Goal: Task Accomplishment & Management: Complete application form

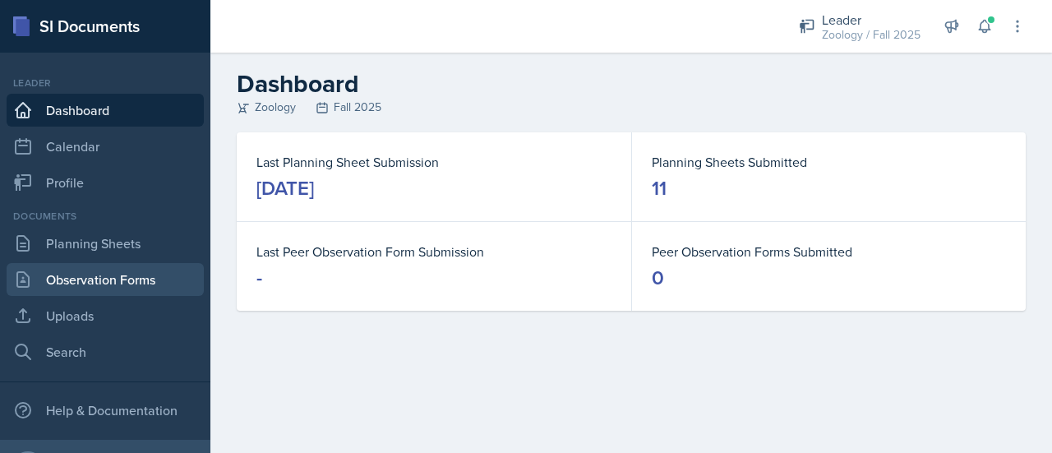
click at [156, 278] on link "Observation Forms" at bounding box center [105, 279] width 197 height 33
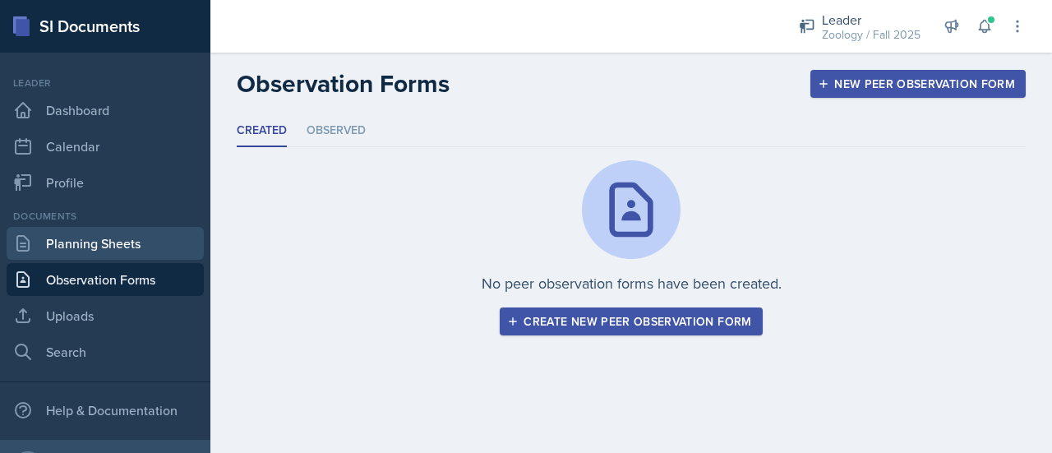
click at [130, 250] on link "Planning Sheets" at bounding box center [105, 243] width 197 height 33
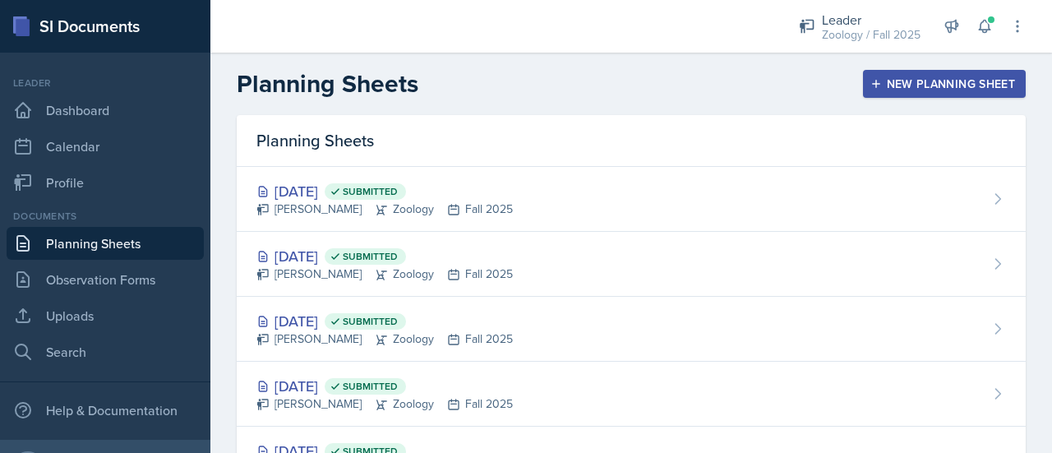
click at [909, 83] on div "New Planning Sheet" at bounding box center [944, 83] width 141 height 13
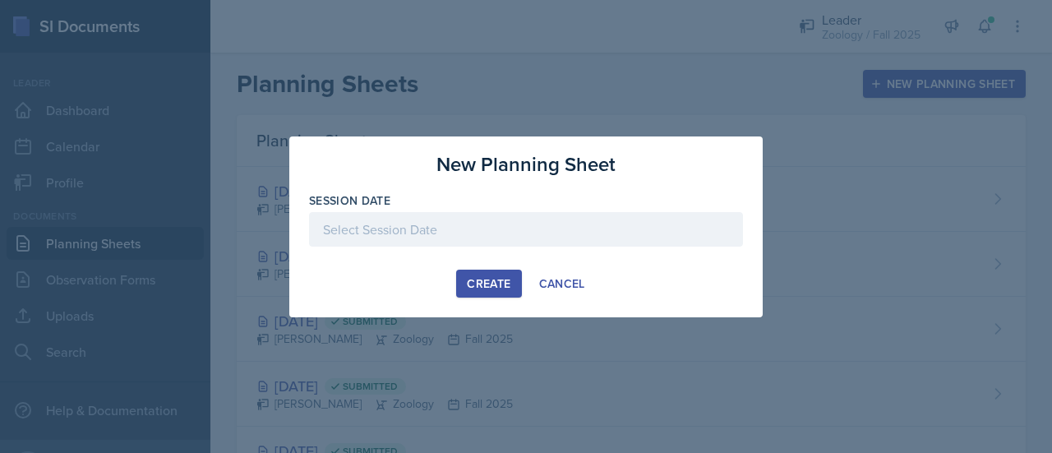
click at [534, 215] on div at bounding box center [526, 229] width 434 height 35
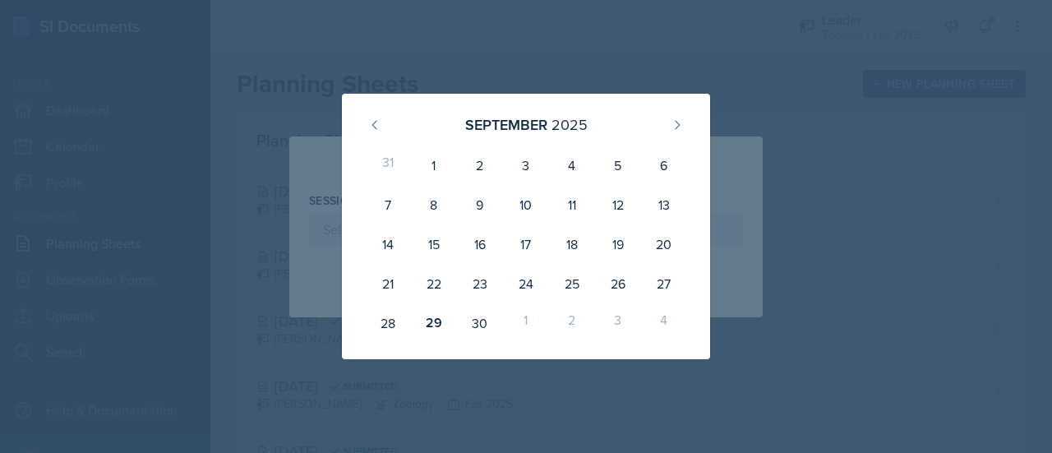
click at [697, 60] on div at bounding box center [526, 226] width 1052 height 453
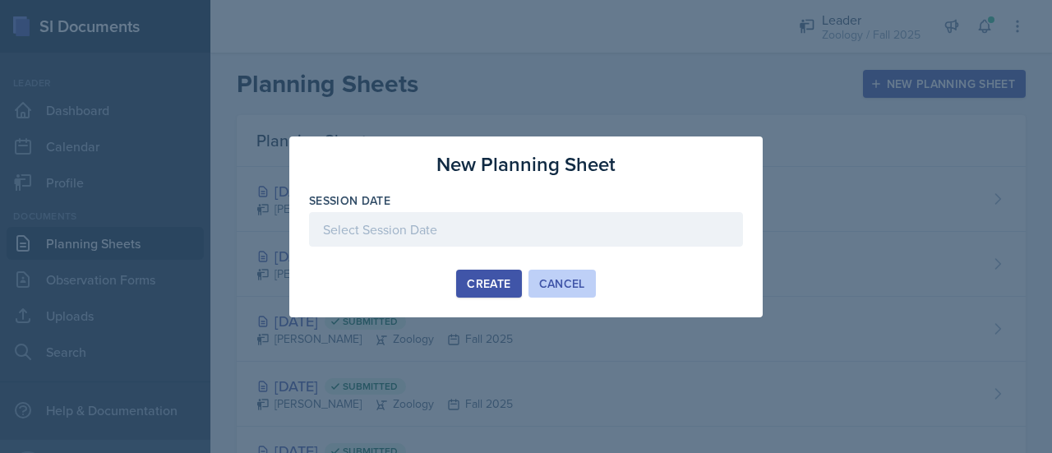
click at [557, 285] on div "Cancel" at bounding box center [562, 283] width 46 height 13
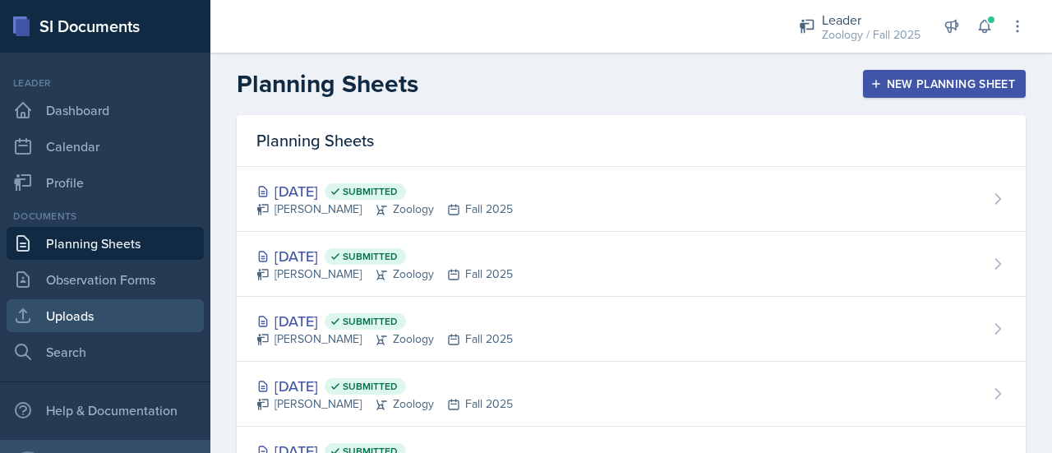
click at [76, 313] on link "Uploads" at bounding box center [105, 315] width 197 height 33
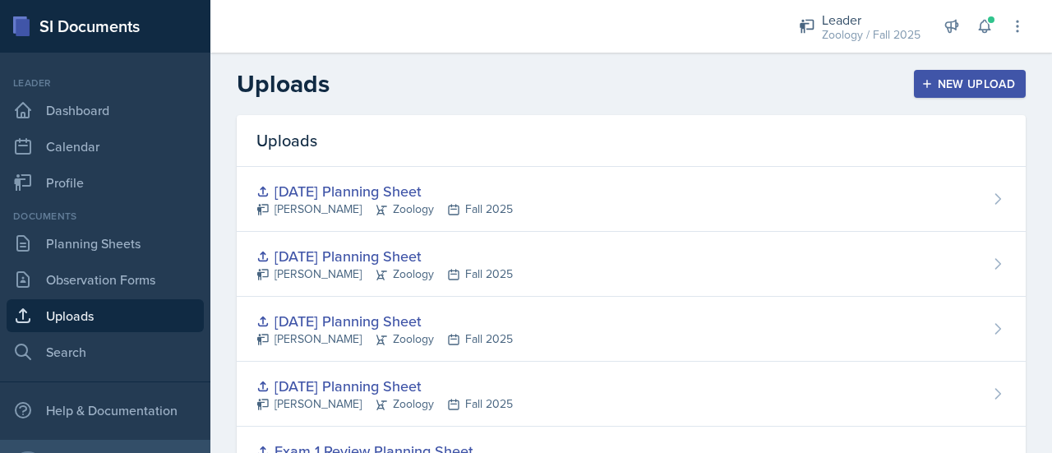
click at [967, 89] on div "New Upload" at bounding box center [970, 83] width 91 height 13
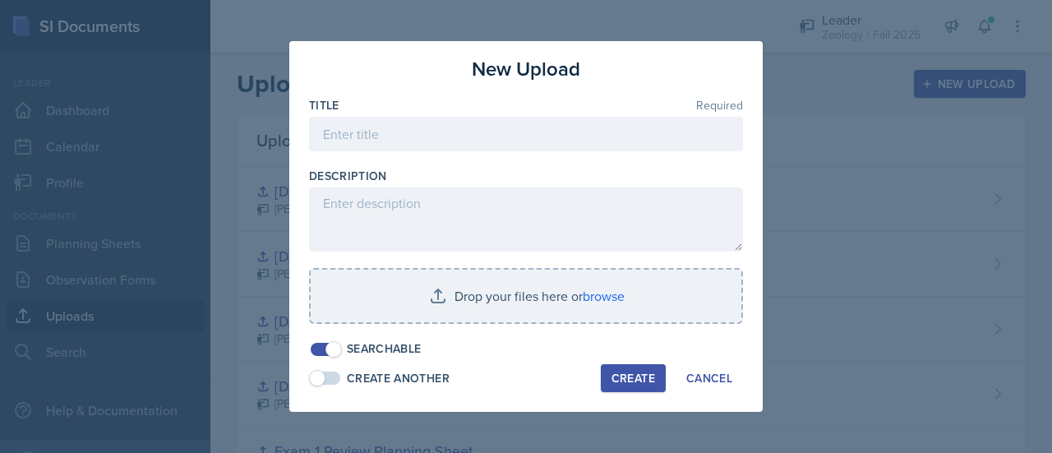
click at [551, 154] on div at bounding box center [526, 159] width 434 height 16
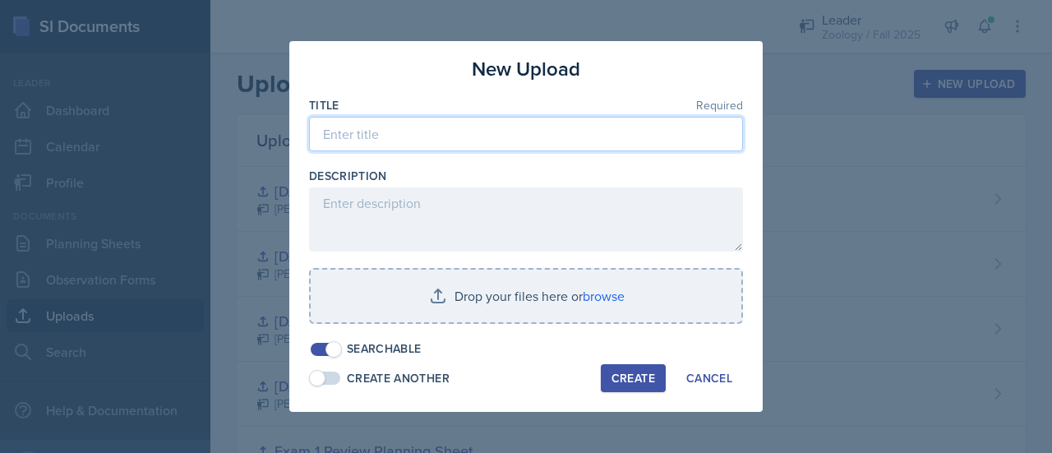
click at [551, 140] on input at bounding box center [526, 134] width 434 height 35
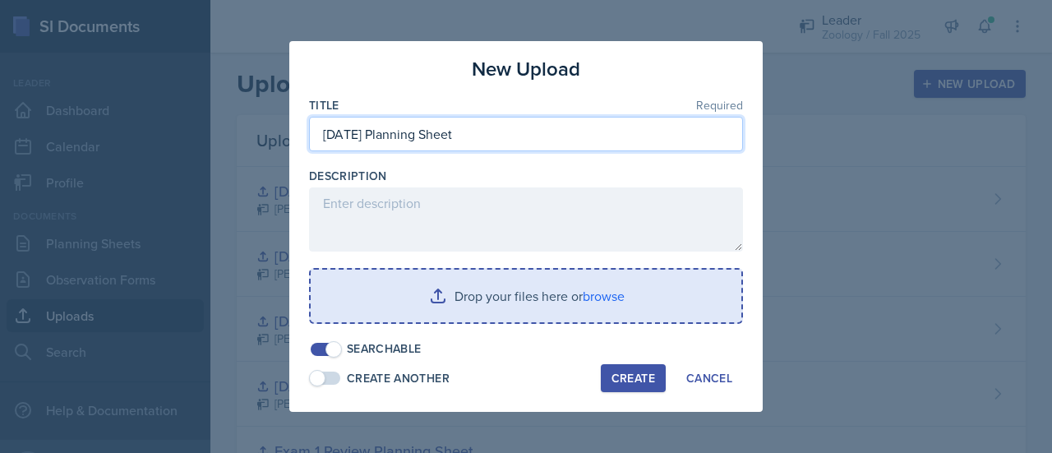
type input "[DATE] Planning Sheet"
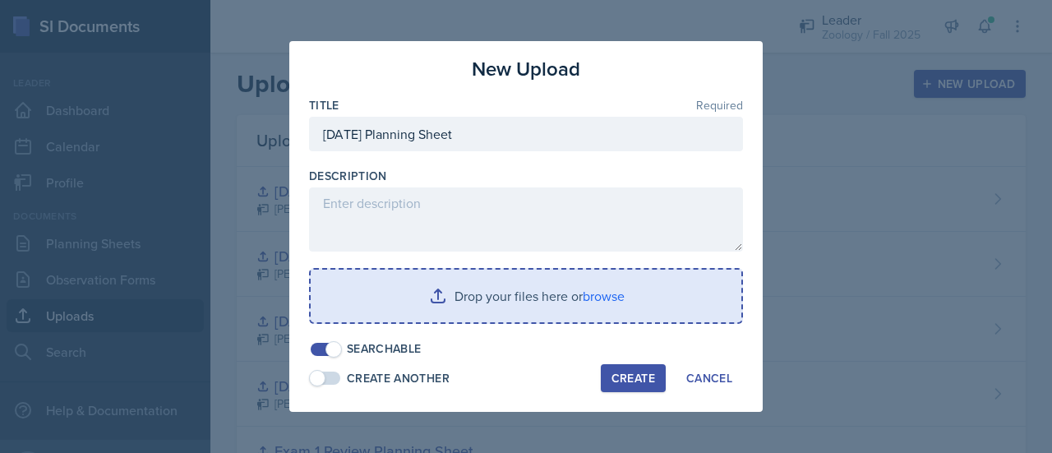
click at [554, 285] on input "file" at bounding box center [526, 296] width 431 height 53
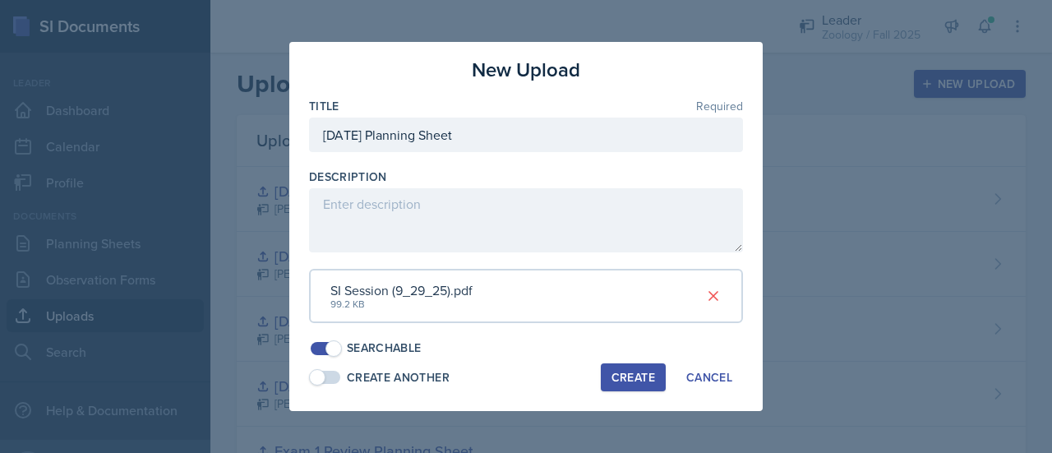
click at [640, 379] on div "Create" at bounding box center [634, 377] width 44 height 13
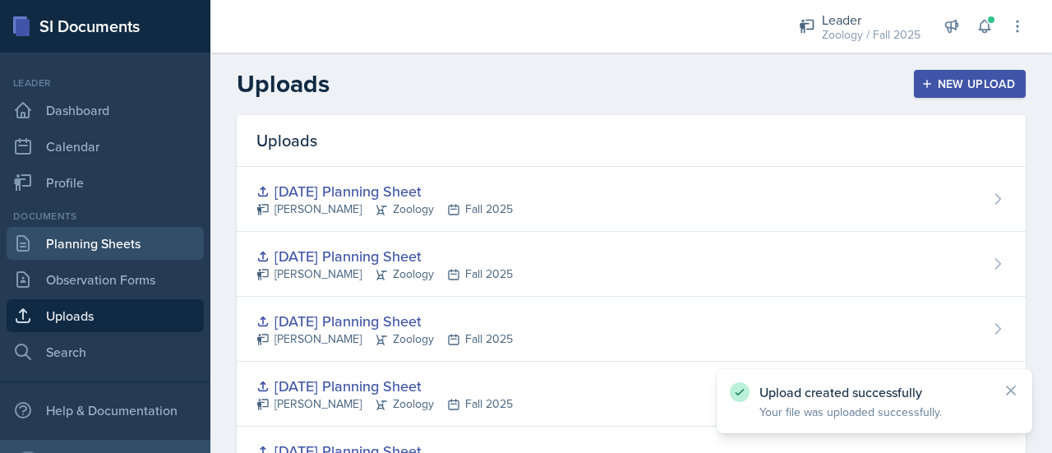
click at [103, 251] on link "Planning Sheets" at bounding box center [105, 243] width 197 height 33
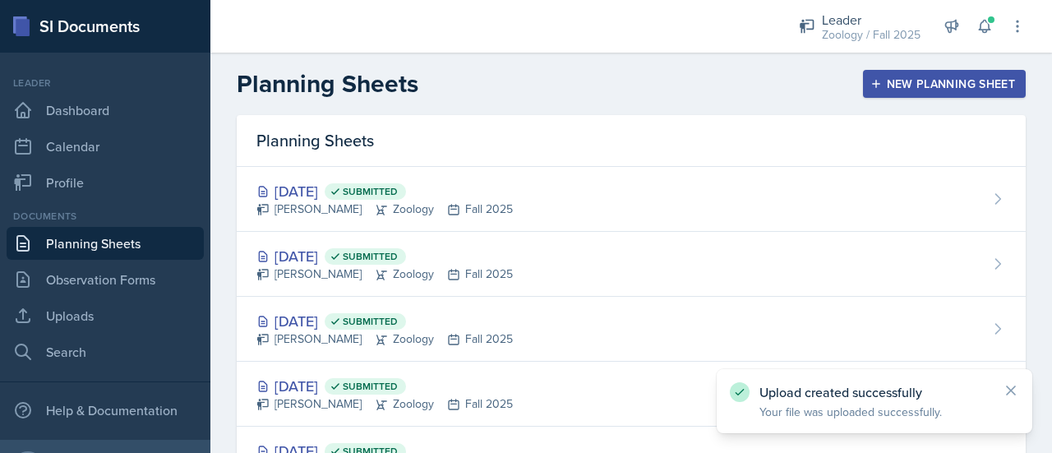
click at [932, 90] on div "New Planning Sheet" at bounding box center [944, 83] width 141 height 13
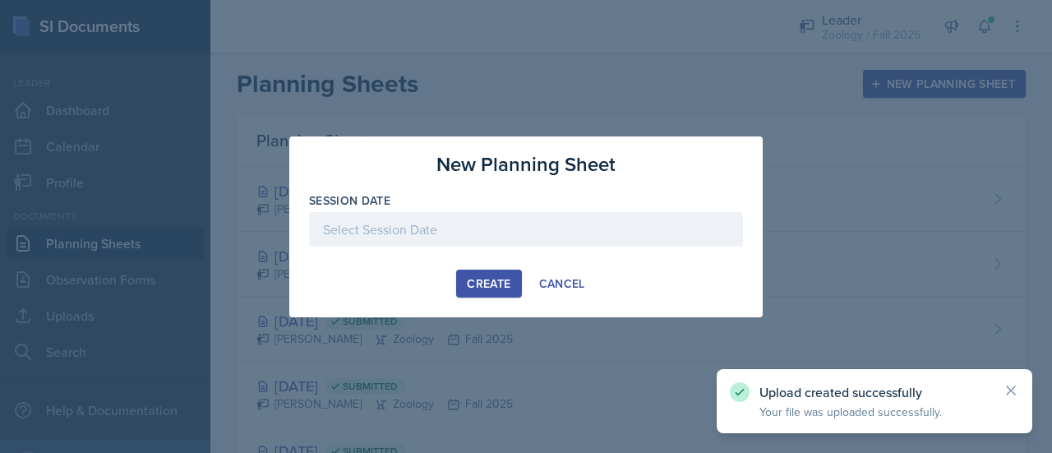
click at [490, 228] on div at bounding box center [526, 229] width 434 height 35
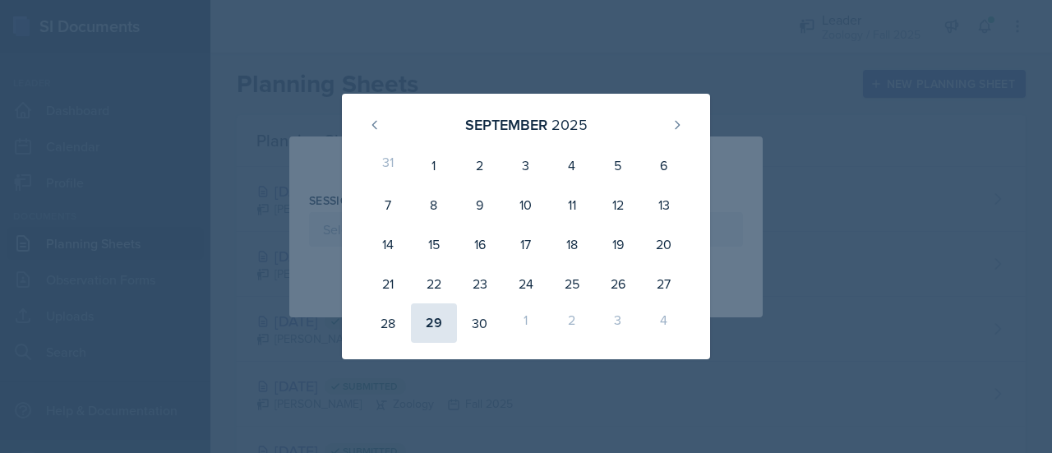
click at [432, 329] on div "29" at bounding box center [434, 322] width 46 height 39
type input "[DATE]"
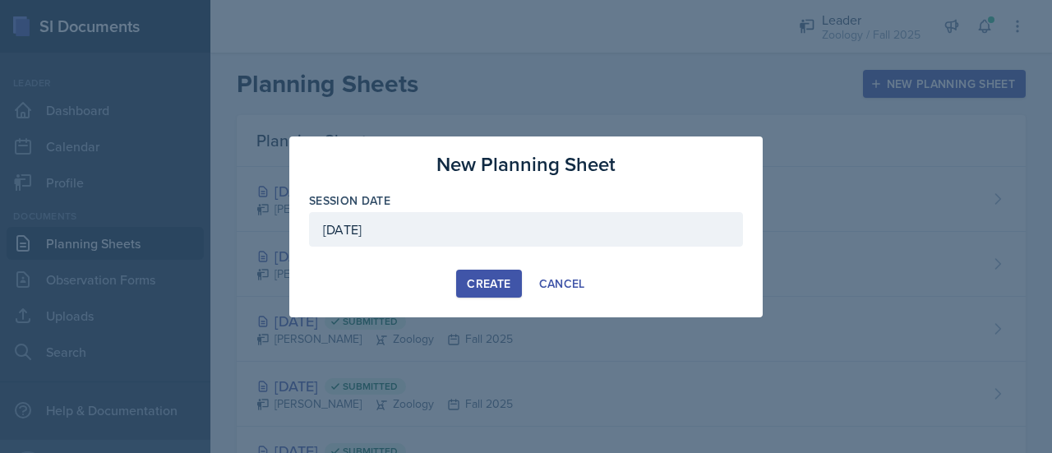
click at [475, 284] on div "Create" at bounding box center [489, 283] width 44 height 13
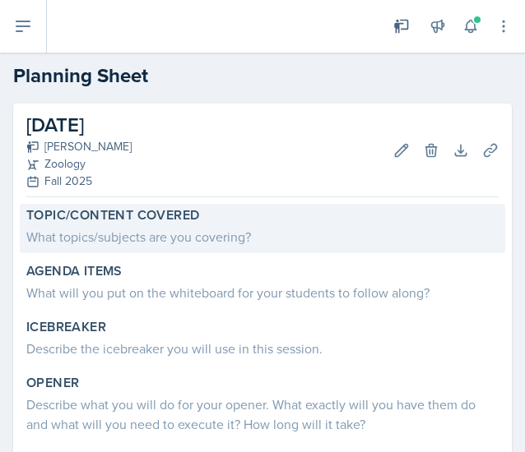
click at [112, 236] on div "What topics/subjects are you covering?" at bounding box center [262, 237] width 472 height 20
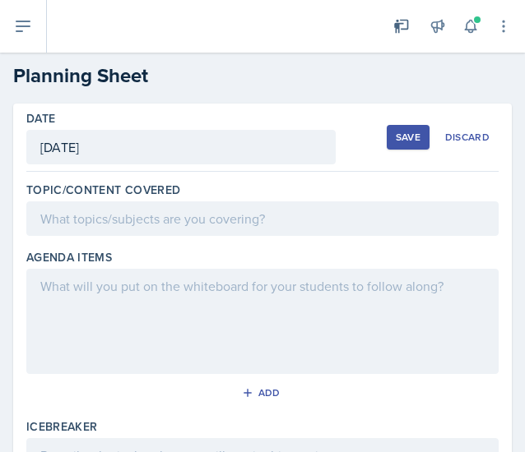
click at [102, 219] on div at bounding box center [262, 218] width 472 height 35
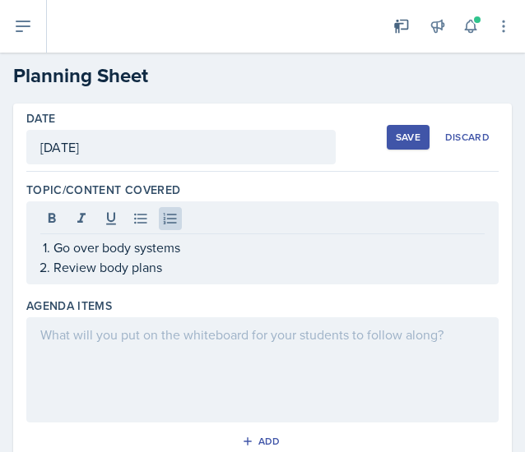
click at [159, 344] on div at bounding box center [262, 369] width 472 height 105
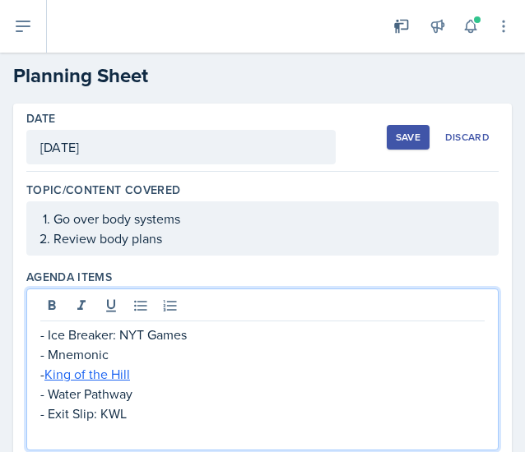
scroll to position [46, 0]
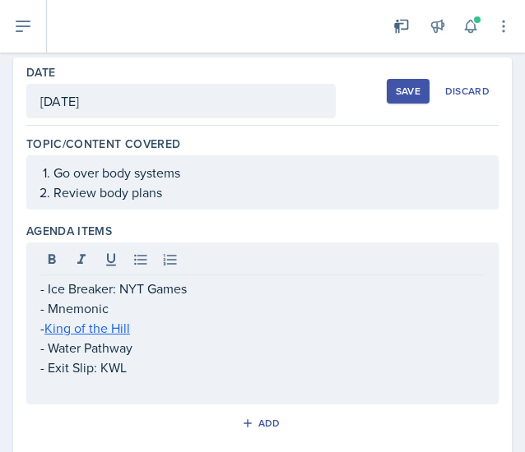
click at [113, 395] on div "- Ice Breaker: NYT Games - Mnemonic - King of the Hill - Water Pathway - Exit S…" at bounding box center [262, 324] width 472 height 162
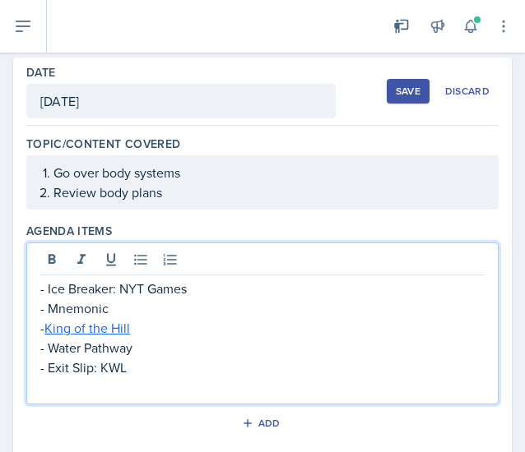
click at [82, 391] on p at bounding box center [262, 387] width 444 height 20
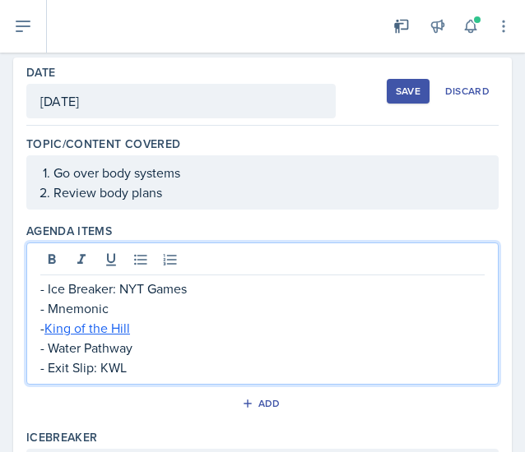
scroll to position [140, 0]
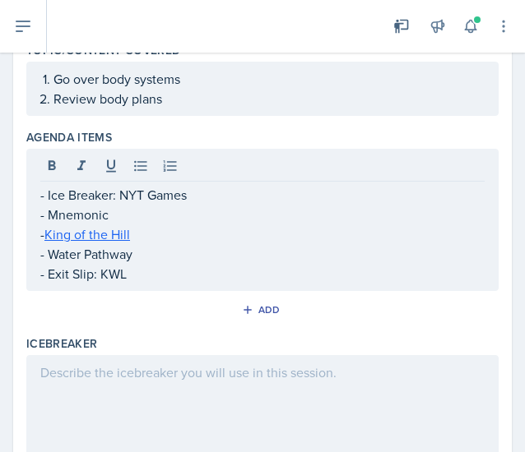
click at [286, 390] on div at bounding box center [262, 407] width 472 height 105
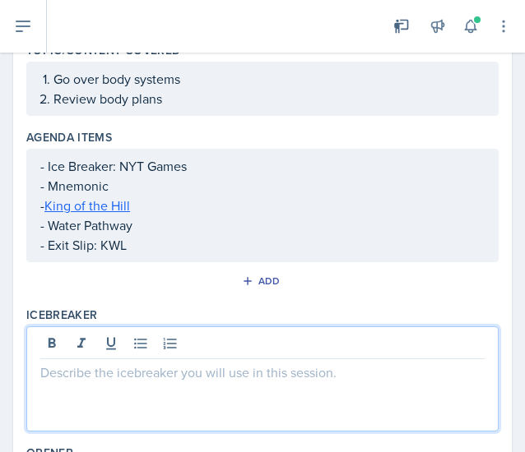
scroll to position [168, 0]
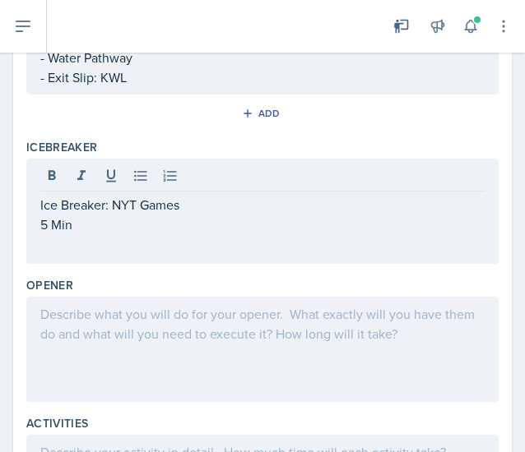
click at [111, 342] on div at bounding box center [262, 349] width 472 height 105
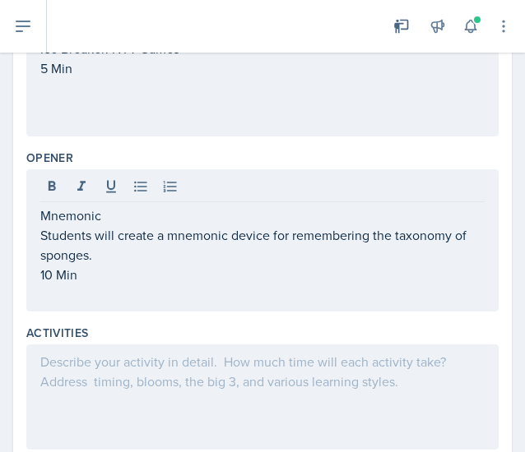
click at [224, 376] on div at bounding box center [262, 396] width 472 height 105
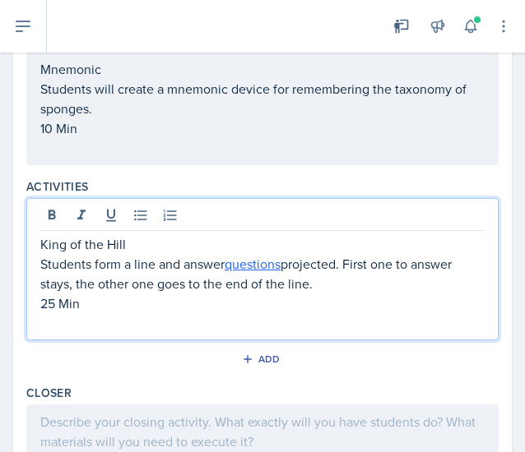
scroll to position [552, 0]
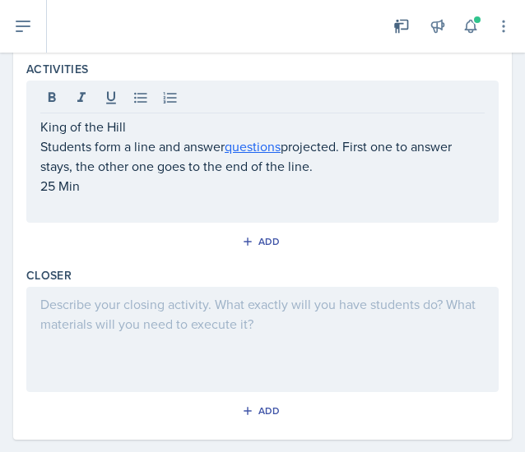
click at [122, 312] on div at bounding box center [262, 339] width 472 height 105
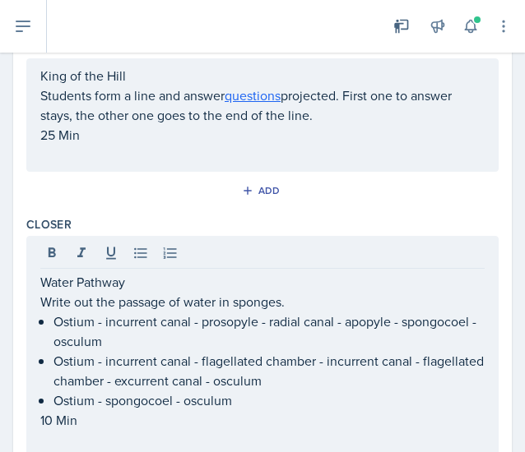
scroll to position [779, 0]
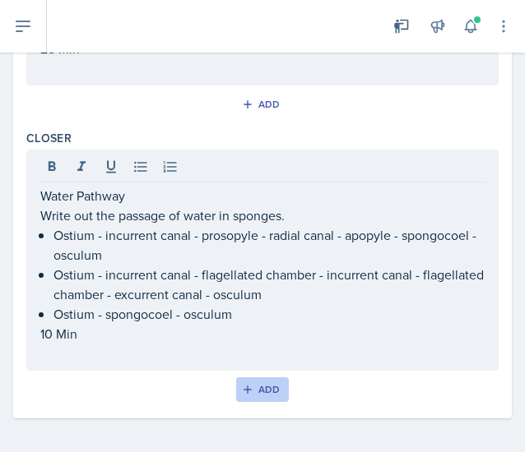
click at [253, 390] on div "Add" at bounding box center [262, 389] width 35 height 13
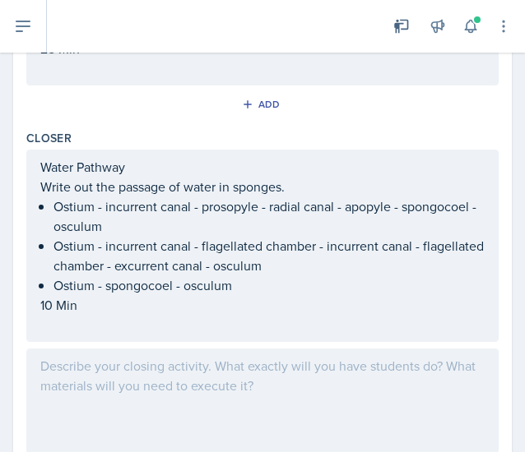
click at [122, 377] on div at bounding box center [262, 401] width 472 height 105
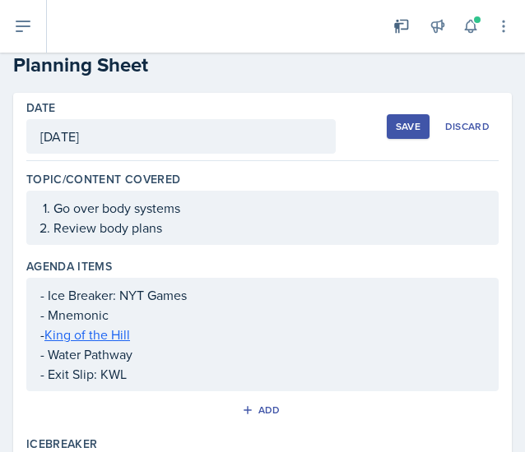
scroll to position [0, 0]
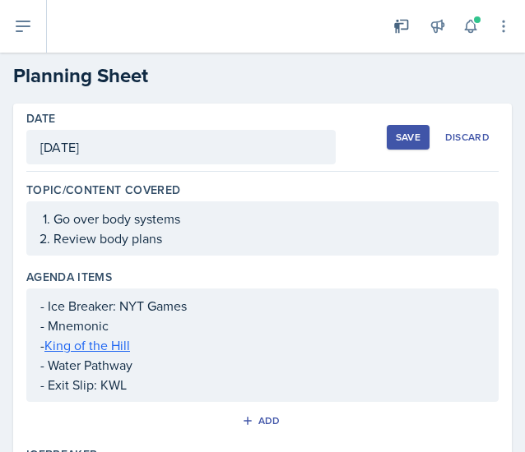
click at [395, 134] on div "Save" at bounding box center [407, 137] width 25 height 13
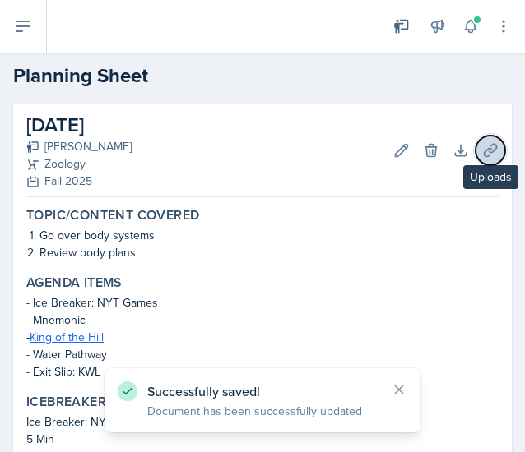
click at [483, 144] on icon at bounding box center [489, 150] width 12 height 12
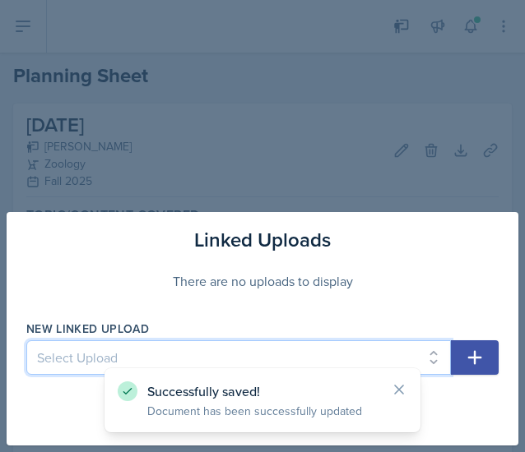
click at [132, 357] on select "Select Upload [DATE] Planning Sheet [DATE] Planning Sheet [DATE] Planning Sheet…" at bounding box center [238, 357] width 424 height 35
select select "ddf19ccb-f56c-466e-86f9-534cbb645100"
click at [26, 341] on select "Select Upload [DATE] Planning Sheet [DATE] Planning Sheet [DATE] Planning Sheet…" at bounding box center [238, 357] width 424 height 35
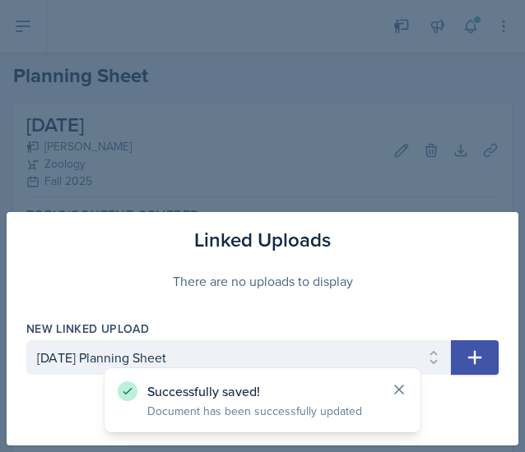
click at [392, 386] on icon at bounding box center [399, 389] width 16 height 16
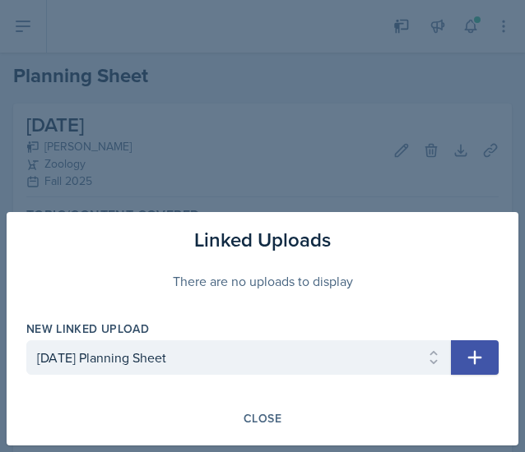
click at [469, 356] on icon "button" at bounding box center [475, 358] width 20 height 20
select select
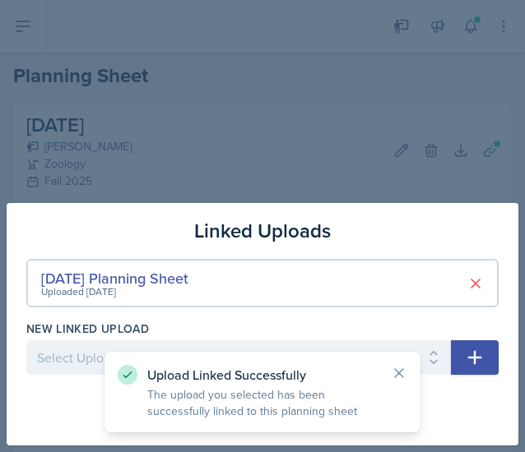
click at [411, 376] on div "Upload Linked Successfully The upload you selected has been successfully linked…" at bounding box center [262, 392] width 316 height 81
click at [409, 376] on div "Upload Linked Successfully The upload you selected has been successfully linked…" at bounding box center [262, 392] width 316 height 81
click at [406, 376] on icon at bounding box center [399, 373] width 16 height 16
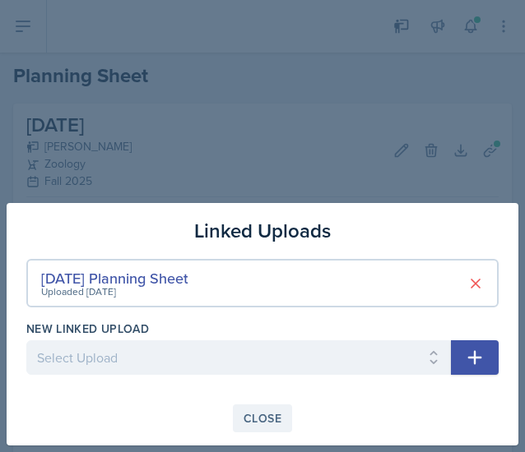
click at [247, 423] on div "Close" at bounding box center [262, 418] width 38 height 13
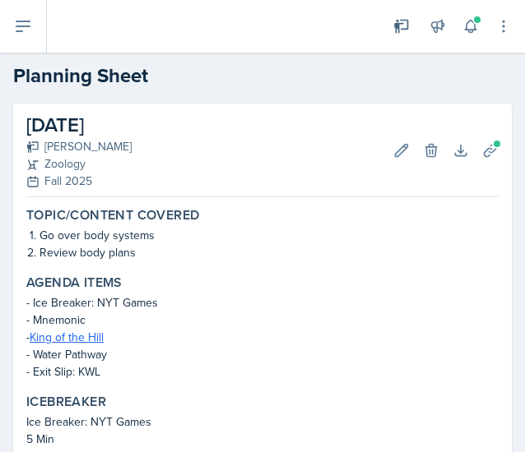
scroll to position [572, 0]
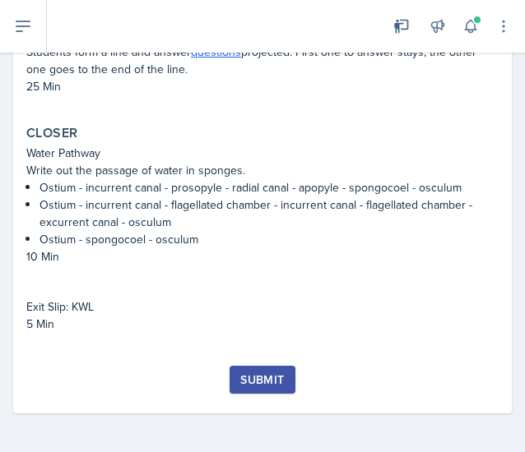
click at [268, 381] on div "Submit" at bounding box center [262, 379] width 44 height 13
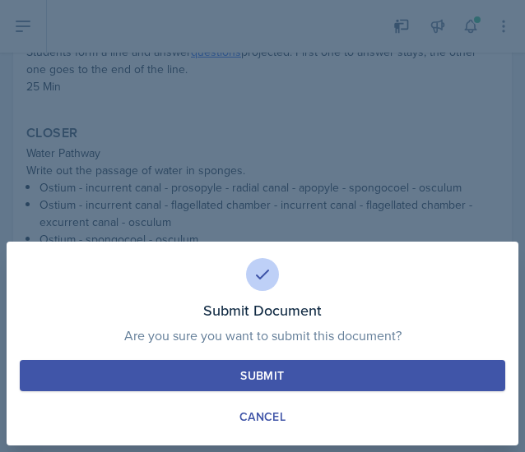
click at [305, 374] on button "Submit" at bounding box center [262, 375] width 485 height 31
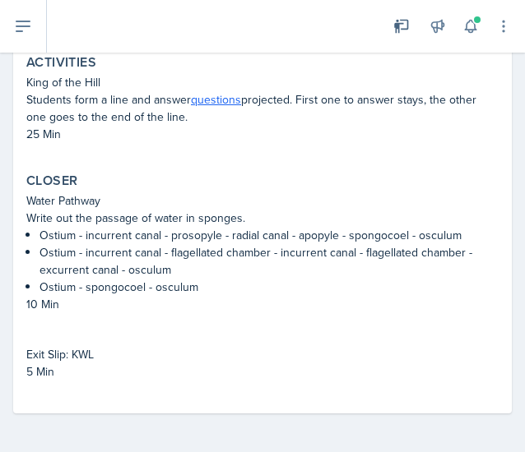
scroll to position [0, 0]
